Goal: Transaction & Acquisition: Purchase product/service

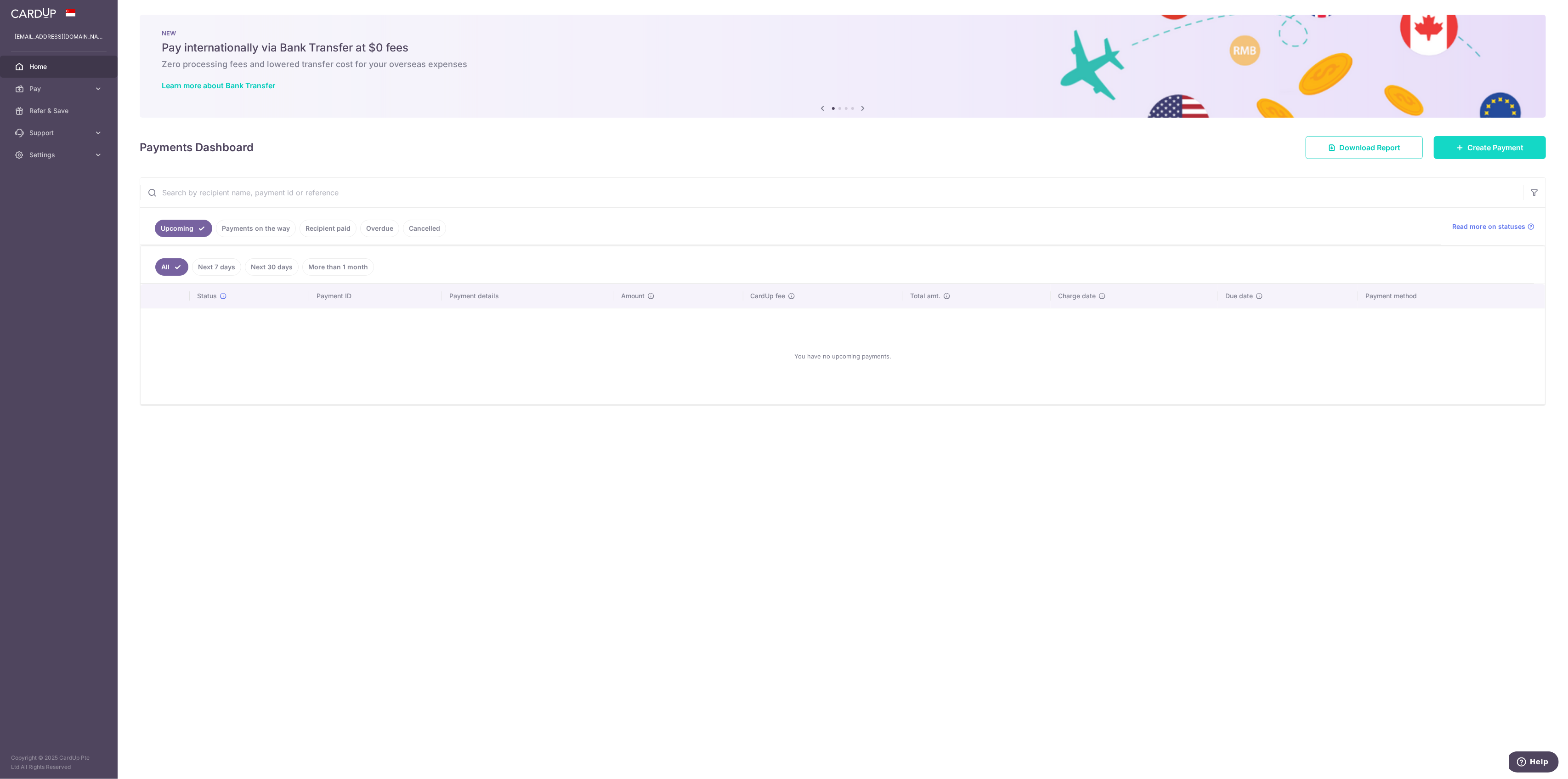
click at [1505, 148] on span "Create Payment" at bounding box center [1495, 147] width 56 height 11
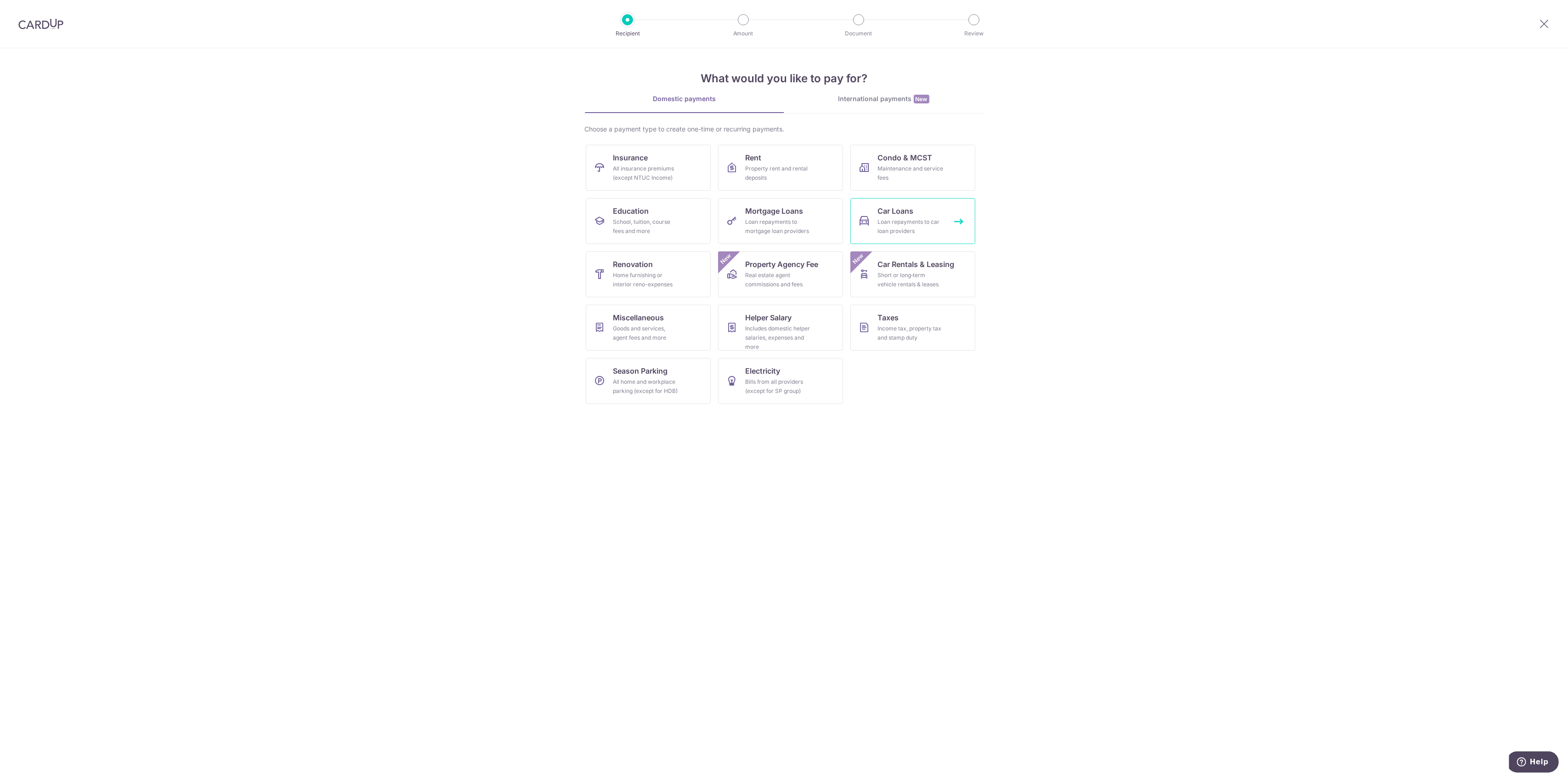
click at [902, 214] on span "Car Loans" at bounding box center [896, 211] width 36 height 11
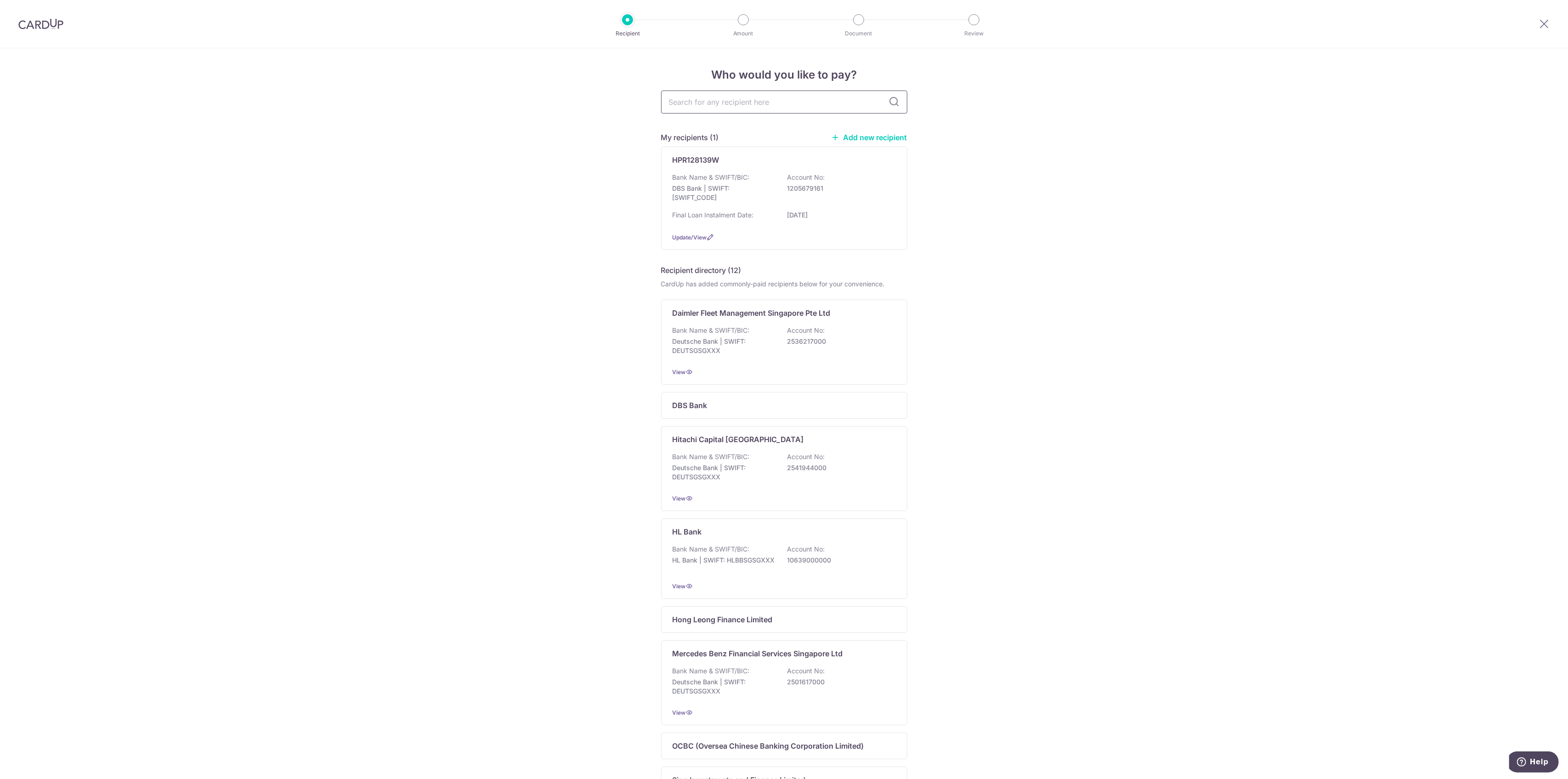
click at [735, 98] on input "text" at bounding box center [784, 102] width 246 height 23
click at [509, 173] on div "Who would you like to pay? My recipients (1) Add new recipient HPR128139W Bank …" at bounding box center [784, 520] width 1568 height 944
click at [715, 198] on p "DBS Bank | SWIFT: DBSSSGSGXXX" at bounding box center [724, 193] width 103 height 18
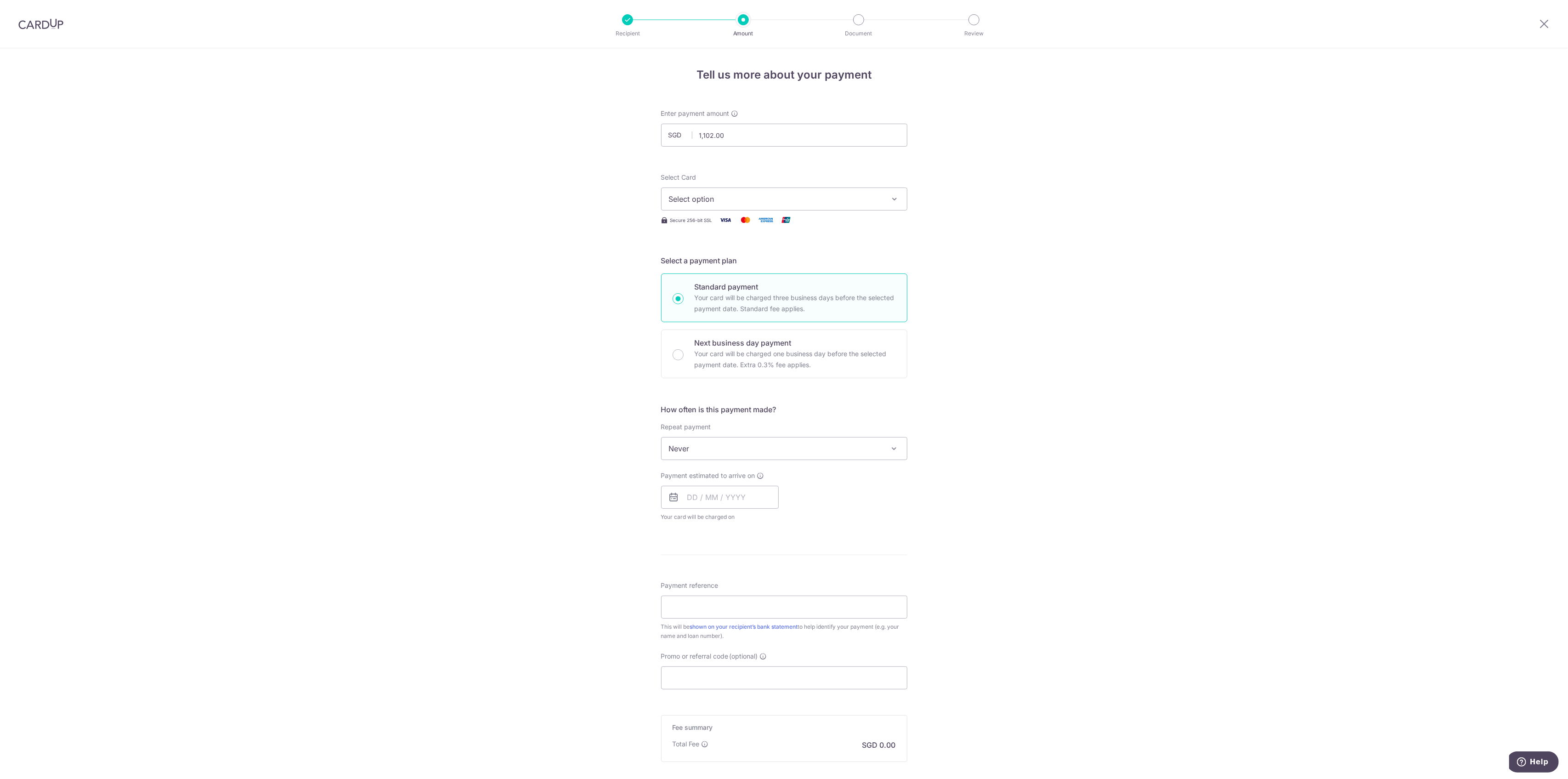
click at [857, 202] on span "Select option" at bounding box center [776, 199] width 214 height 11
click at [769, 259] on span "**** 6584" at bounding box center [784, 264] width 231 height 11
click at [775, 138] on input "1,102.00" at bounding box center [784, 135] width 246 height 23
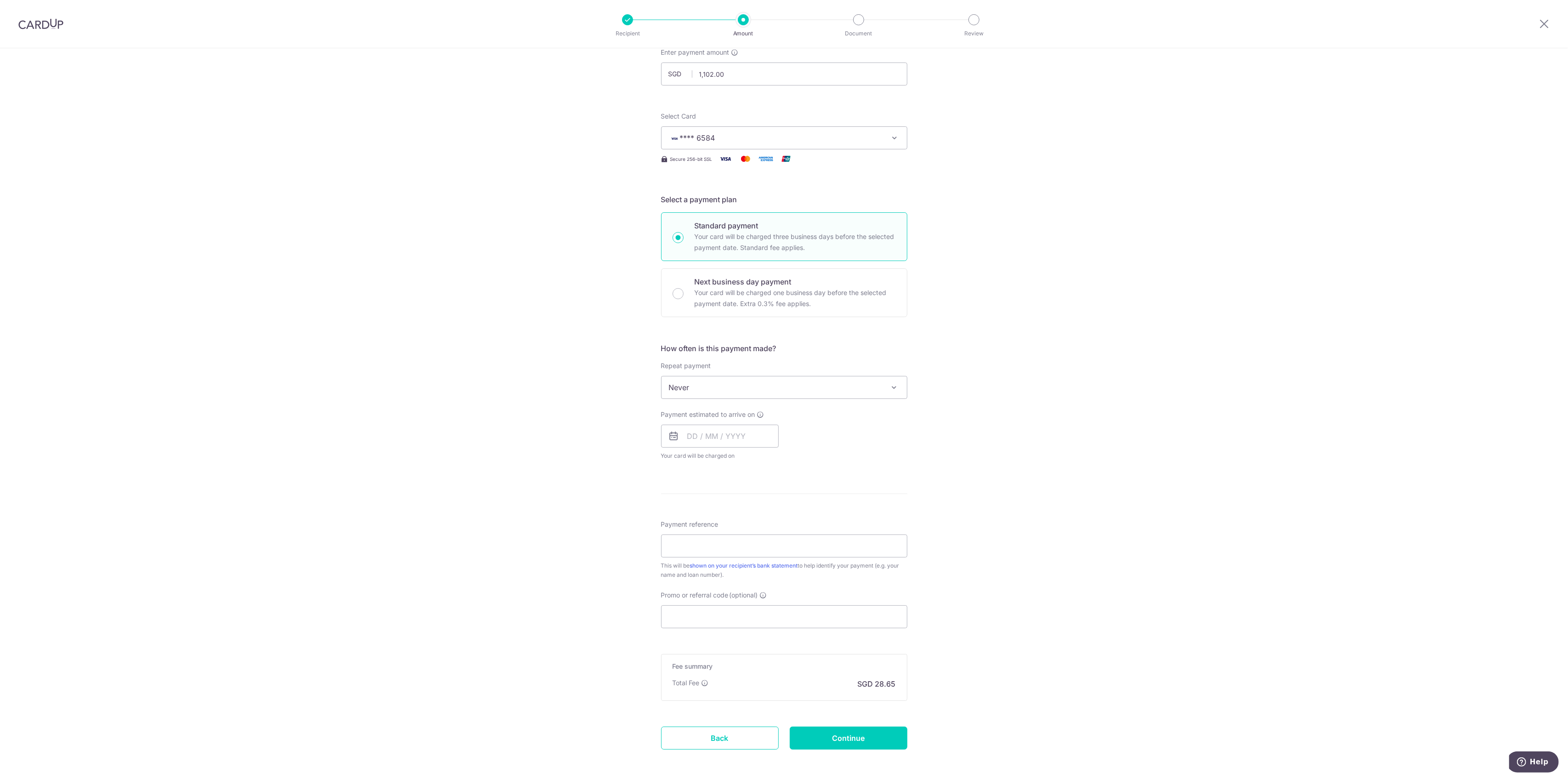
click at [787, 385] on span "Never" at bounding box center [784, 388] width 245 height 22
type input "1,102.00"
click at [799, 384] on span "Never" at bounding box center [784, 388] width 245 height 22
click at [730, 422] on div "Payment estimated to arrive on Your card will be charged on for the first payme…" at bounding box center [720, 435] width 117 height 51
click at [730, 432] on input "text" at bounding box center [720, 436] width 117 height 23
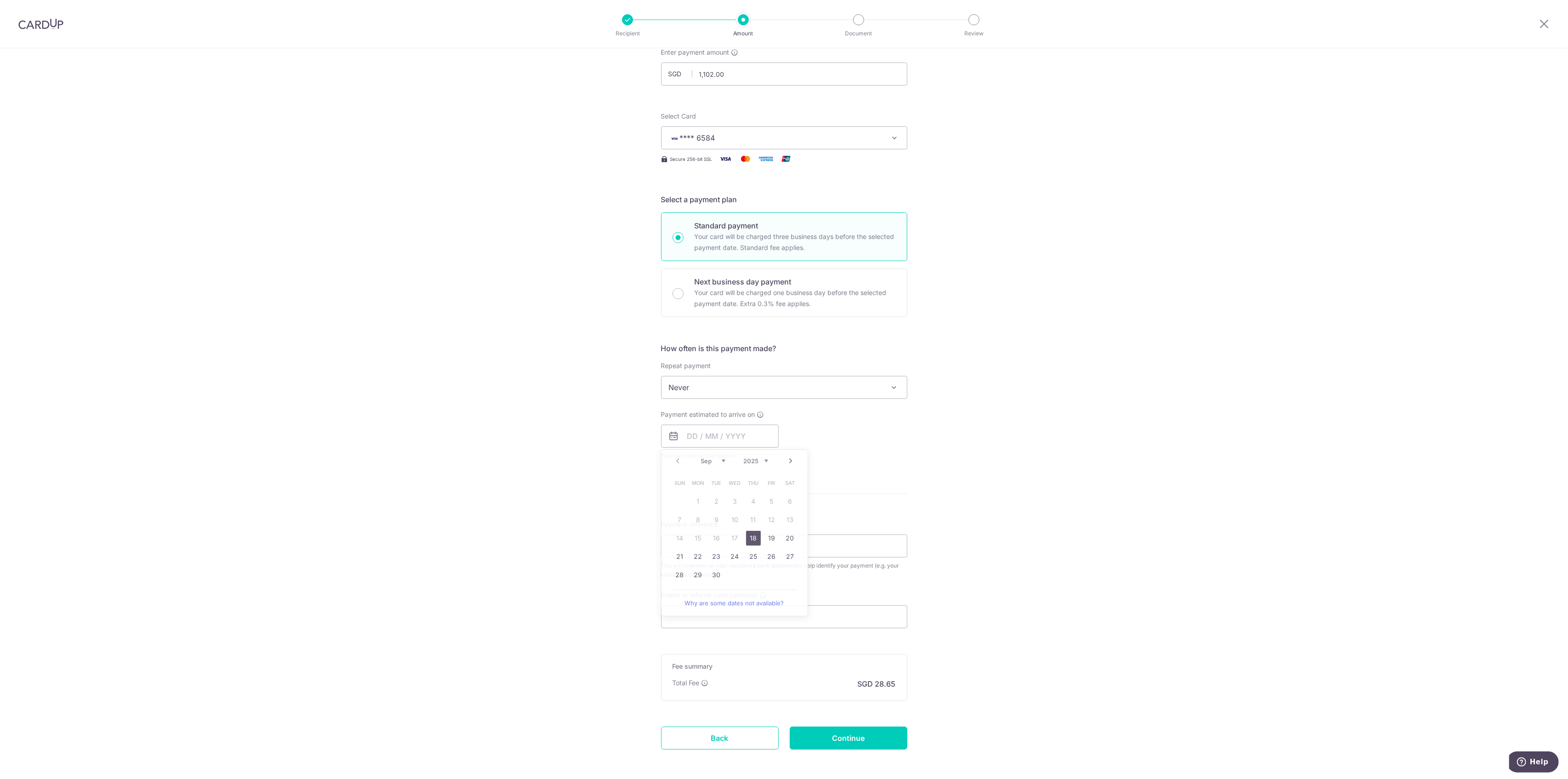
drag, startPoint x: 1052, startPoint y: 466, endPoint x: 990, endPoint y: 471, distance: 62.2
click at [1052, 466] on div "Tell us more about your payment Enter payment amount SGD 1,102.00 1102.00 Selec…" at bounding box center [784, 402] width 1568 height 832
click at [705, 435] on input "text" at bounding box center [720, 436] width 117 height 23
click at [720, 461] on select "Sep Oct Nov Dec" at bounding box center [713, 461] width 24 height 8
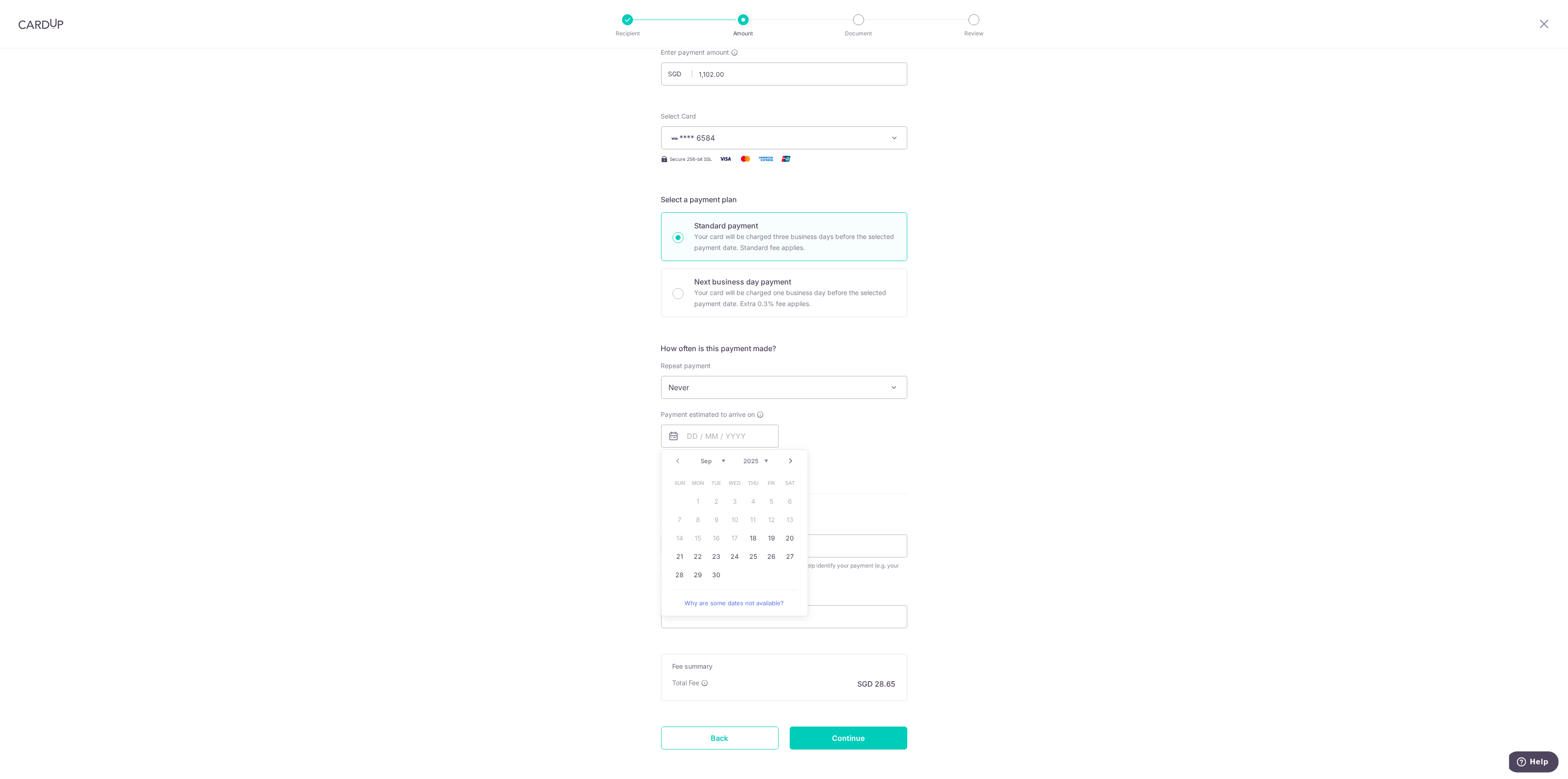
click at [720, 460] on select "Sep Oct Nov Dec" at bounding box center [713, 461] width 24 height 8
click at [696, 514] on link "6" at bounding box center [698, 519] width 15 height 15
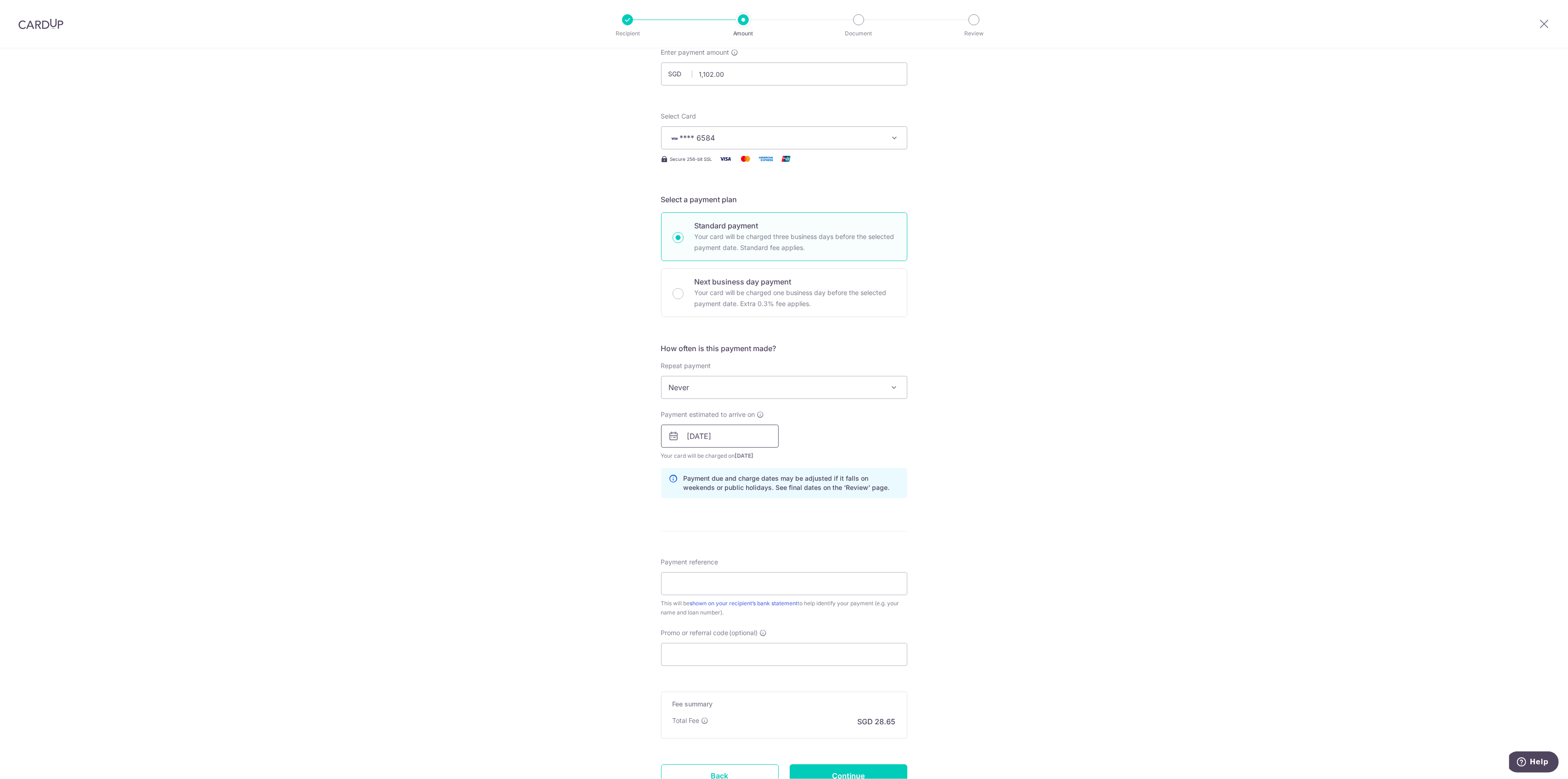
click at [681, 431] on input "06/10/2025" at bounding box center [720, 436] width 117 height 23
click at [717, 518] on link "7" at bounding box center [717, 519] width 15 height 15
type input "[DATE]"
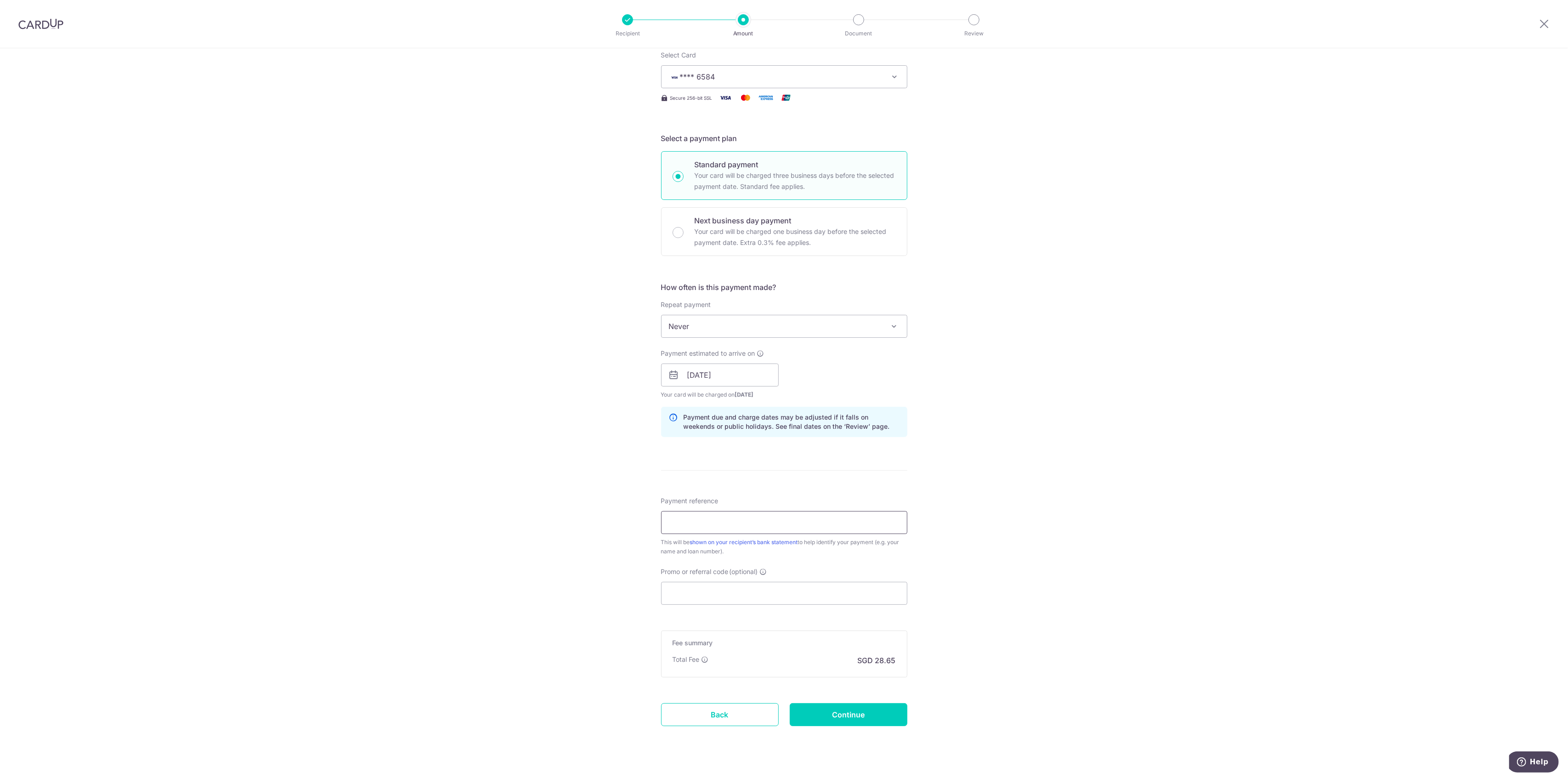
click at [716, 514] on input "Payment reference" at bounding box center [784, 522] width 246 height 23
type input "CHEW [PERSON_NAME] HPR128139W"
click at [721, 586] on input "Promo or referral code (optional)" at bounding box center [784, 593] width 246 height 23
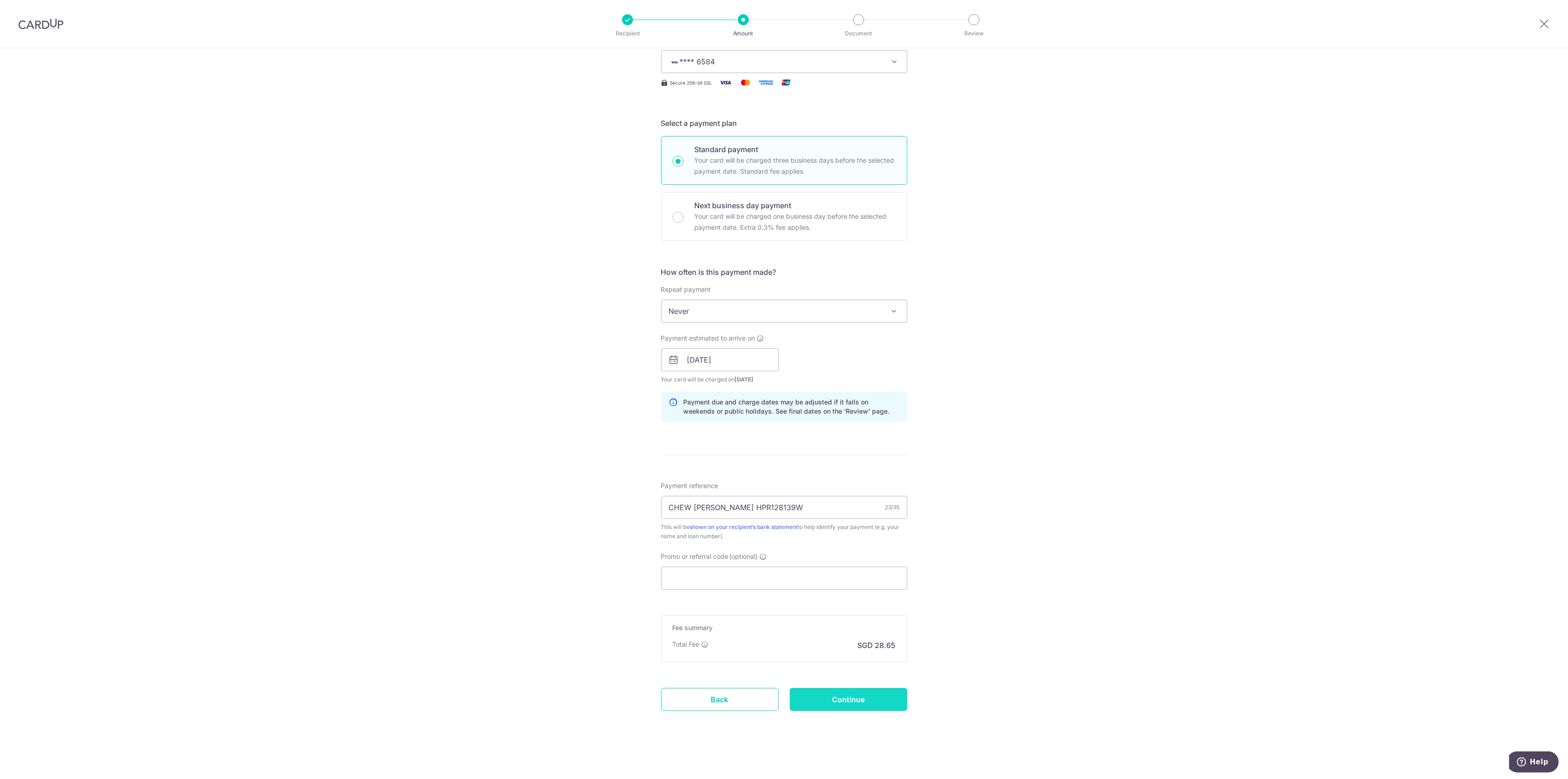
click at [831, 697] on input "Continue" at bounding box center [849, 700] width 117 height 23
type input "Create Schedule"
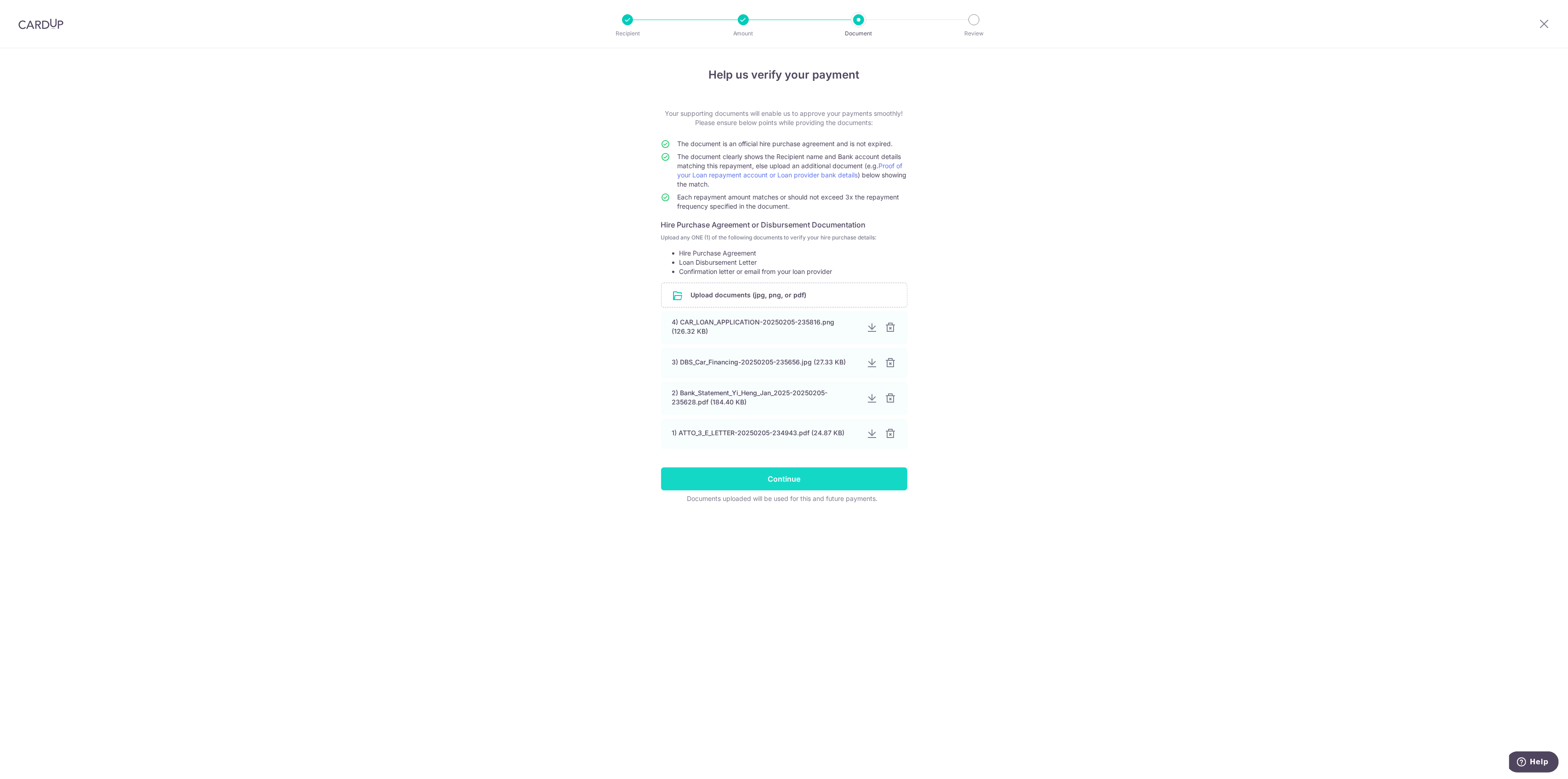
click at [785, 481] on input "Continue" at bounding box center [784, 478] width 246 height 23
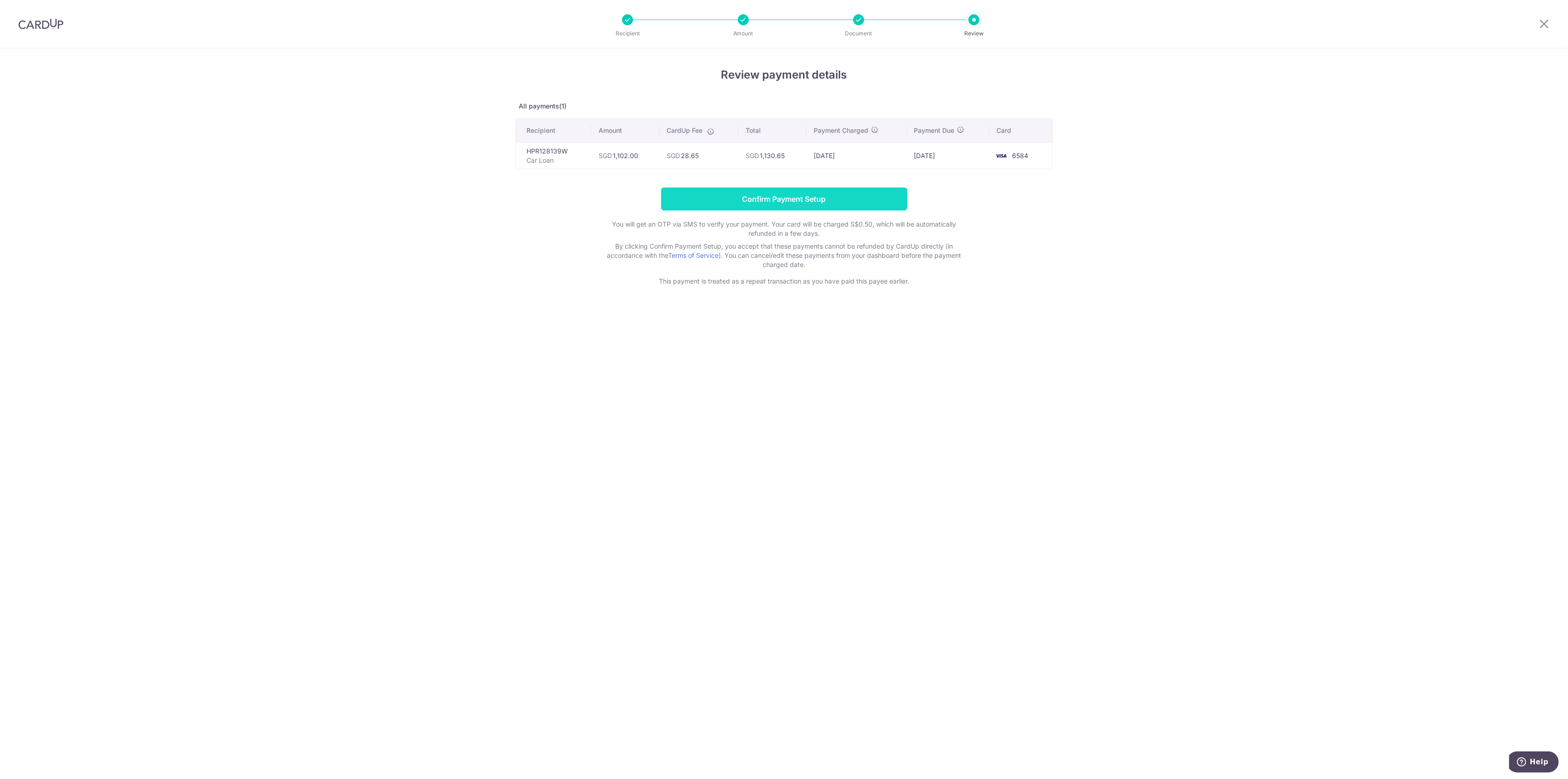
click at [805, 201] on input "Confirm Payment Setup" at bounding box center [784, 199] width 246 height 23
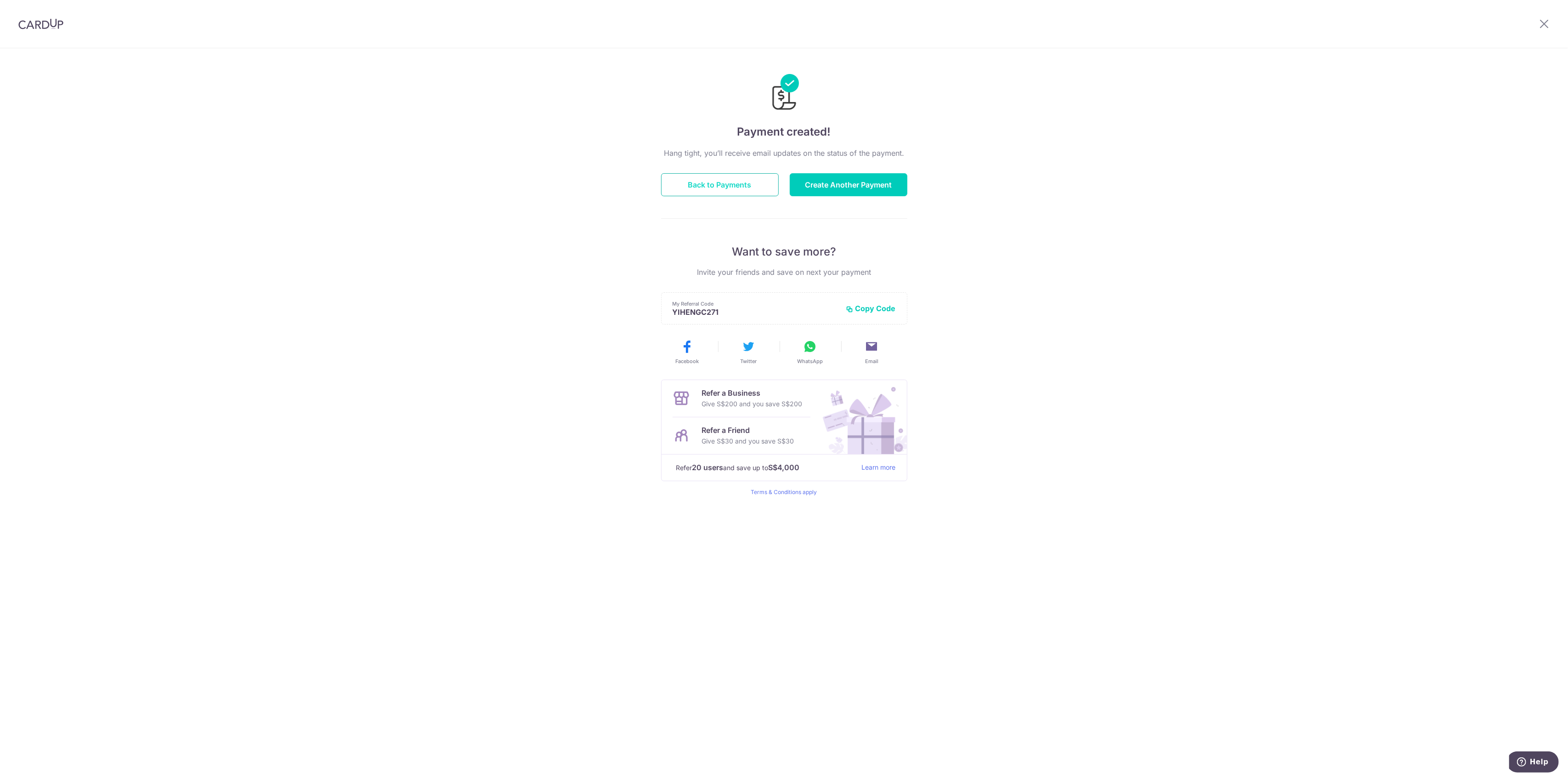
click at [728, 180] on button "Back to Payments" at bounding box center [720, 185] width 117 height 23
